Goal: Find specific page/section: Find specific page/section

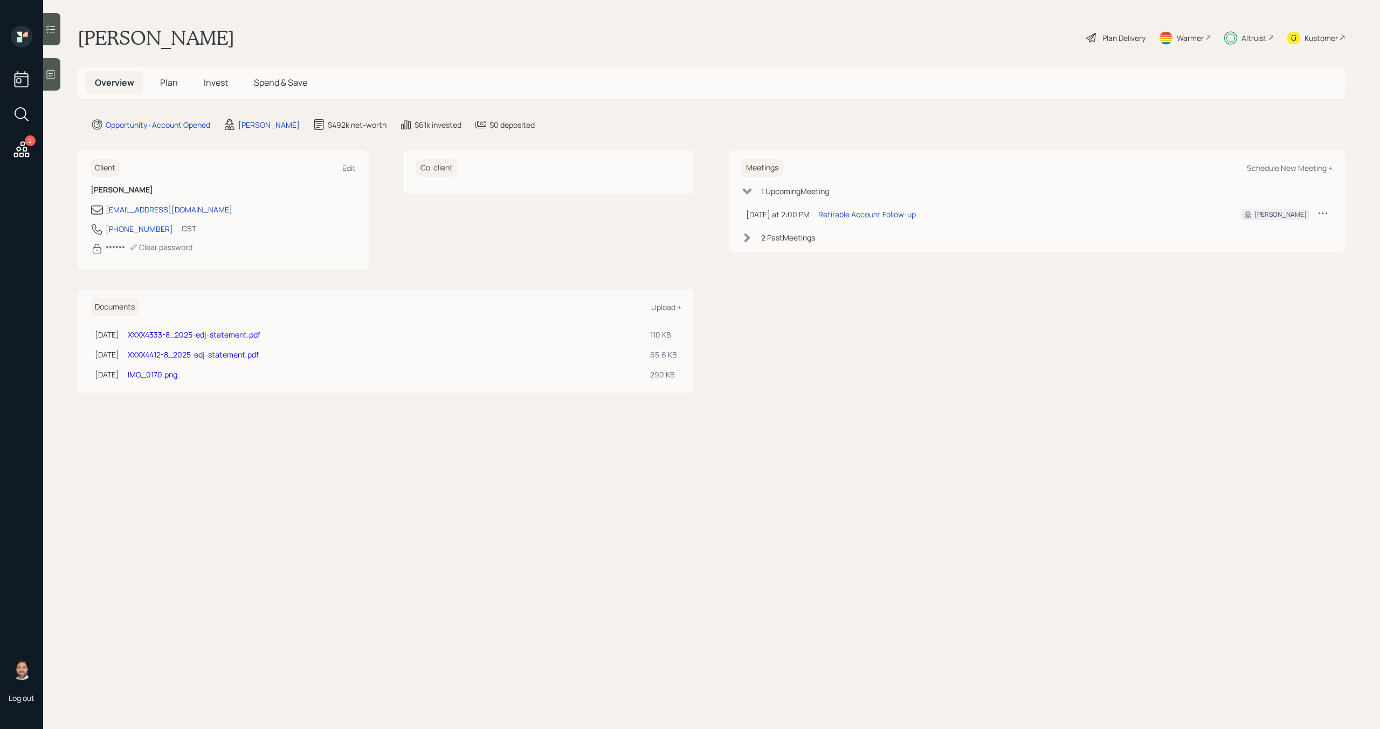
click at [1241, 39] on div "Altruist" at bounding box center [1253, 37] width 25 height 11
click at [210, 353] on link "XXXX4412-8_2025-edj-statement.pdf" at bounding box center [193, 354] width 131 height 10
